Goal: Task Accomplishment & Management: Complete application form

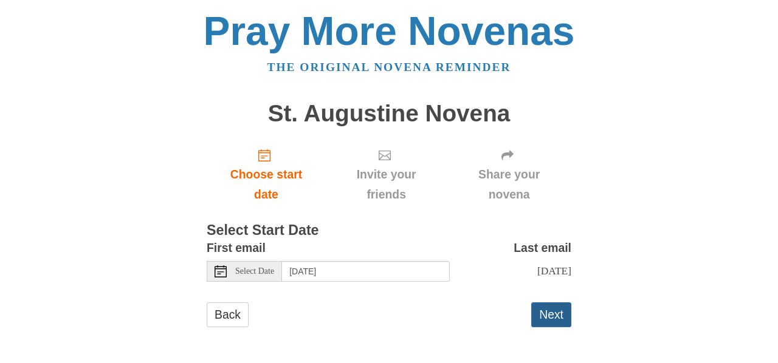
click at [555, 311] on button "Next" at bounding box center [551, 315] width 40 height 25
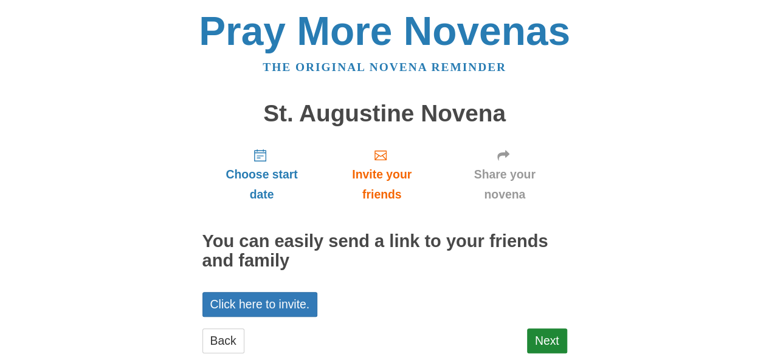
scroll to position [25, 0]
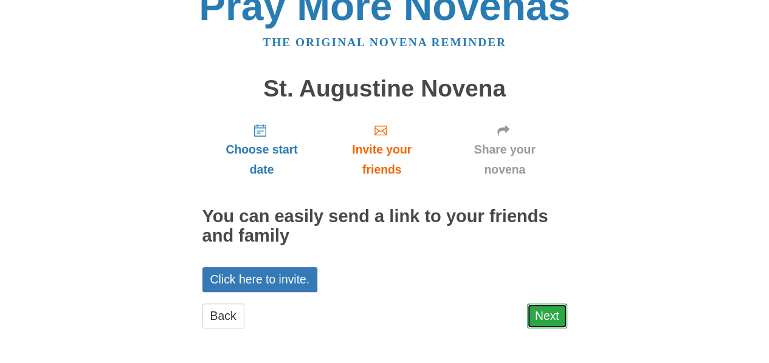
click at [543, 312] on link "Next" at bounding box center [547, 316] width 40 height 25
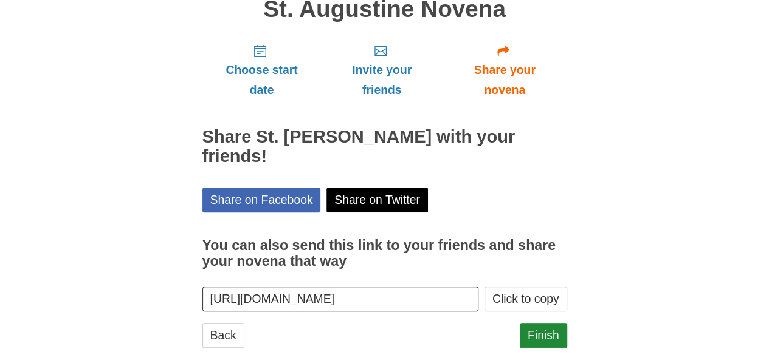
scroll to position [123, 0]
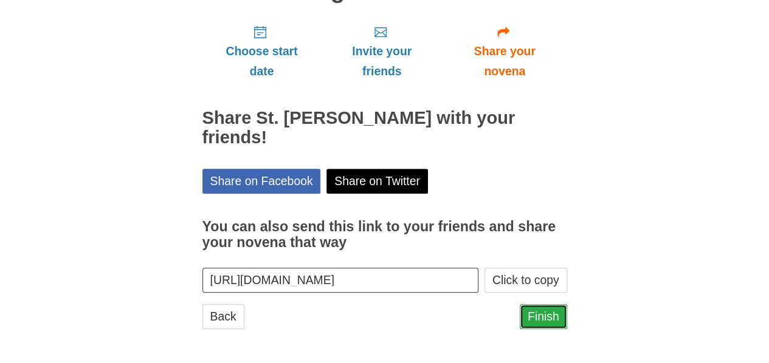
click at [544, 314] on link "Finish" at bounding box center [543, 316] width 47 height 25
